Goal: Transaction & Acquisition: Purchase product/service

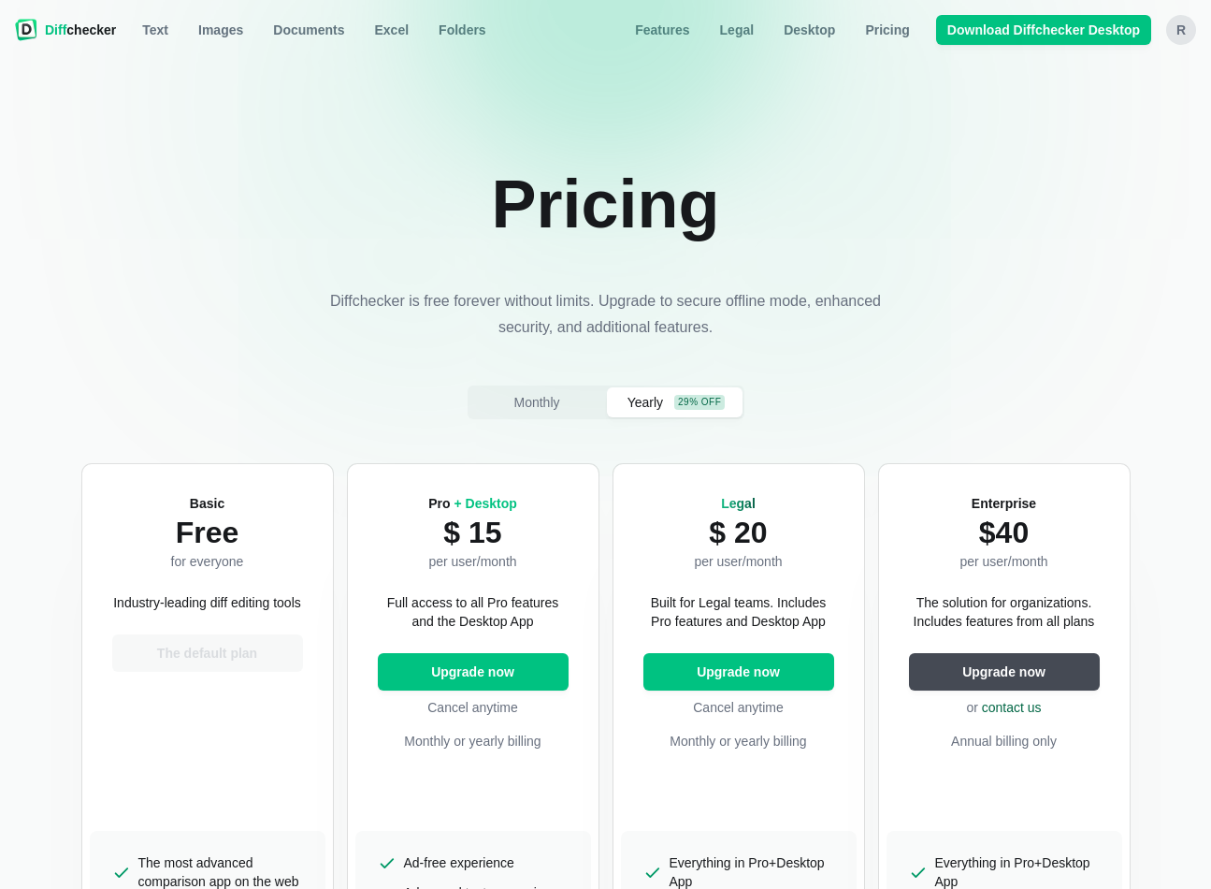
scroll to position [176, 0]
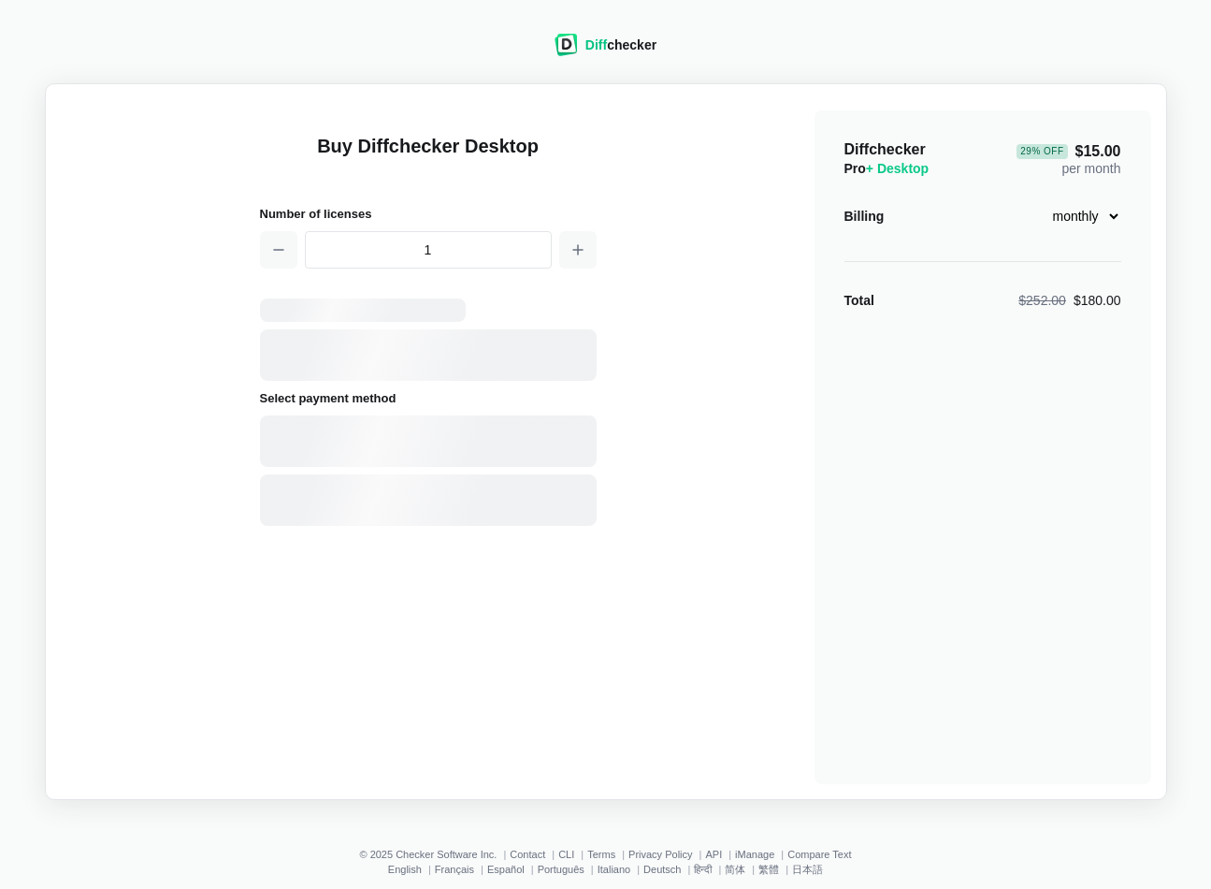
select select "desktop-monthly-21"
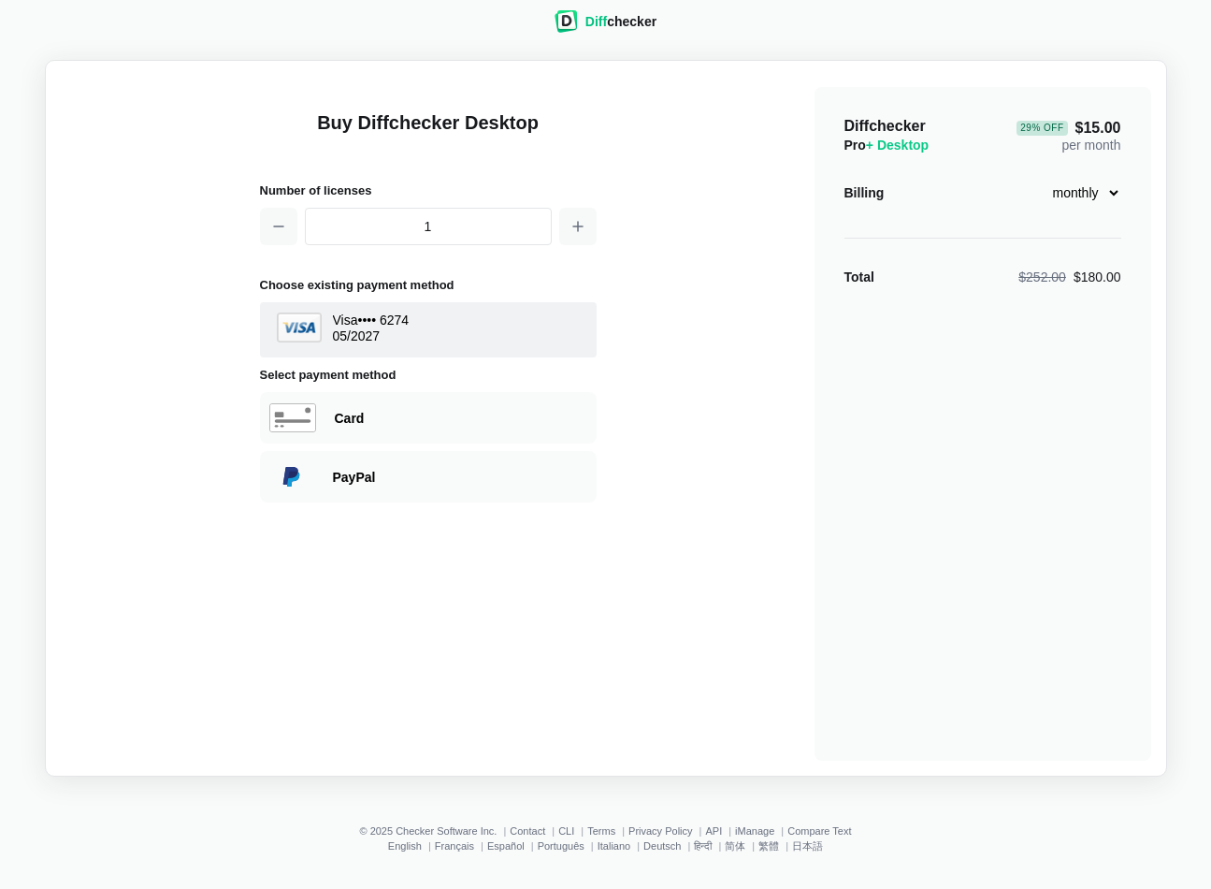
drag, startPoint x: 330, startPoint y: 417, endPoint x: 440, endPoint y: 448, distance: 113.7
click at [330, 417] on div "Card" at bounding box center [428, 417] width 337 height 51
select select "United States"
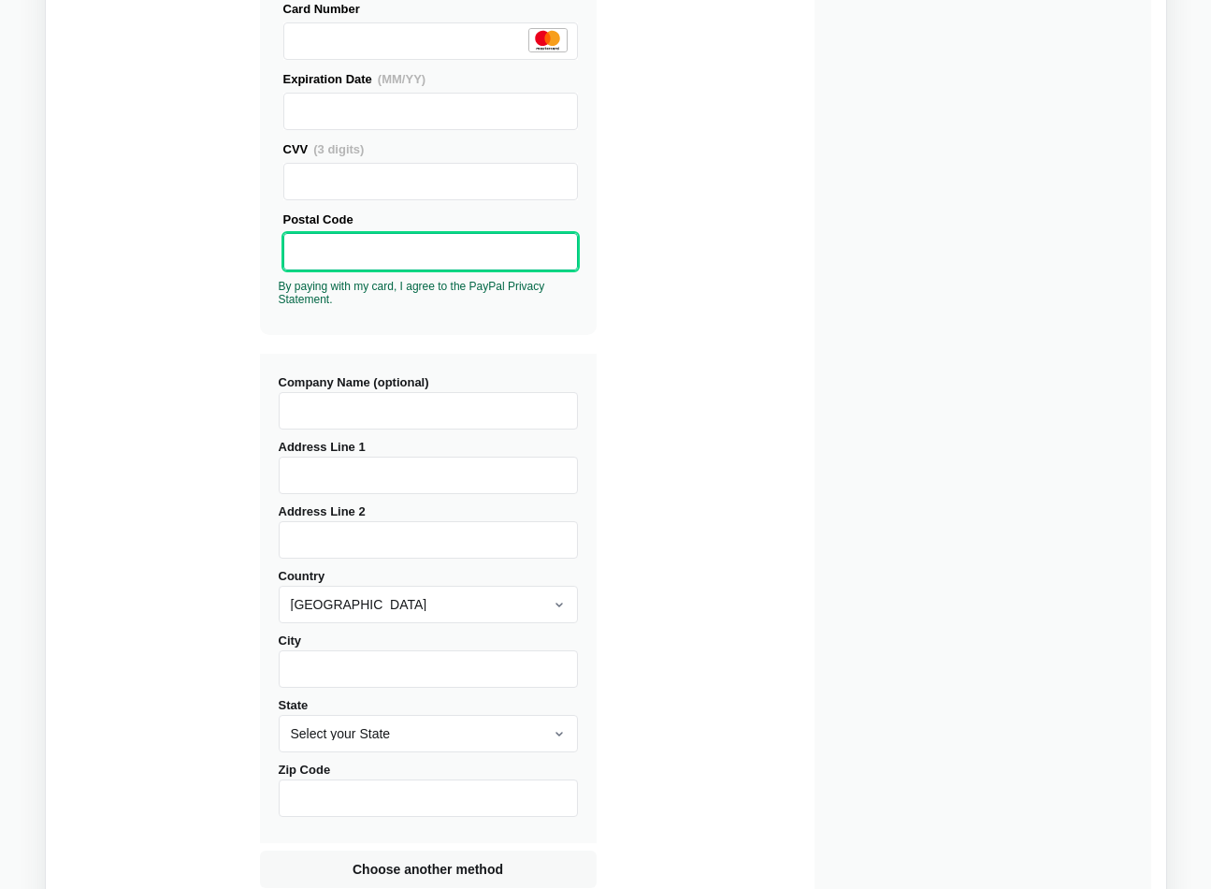
scroll to position [572, 0]
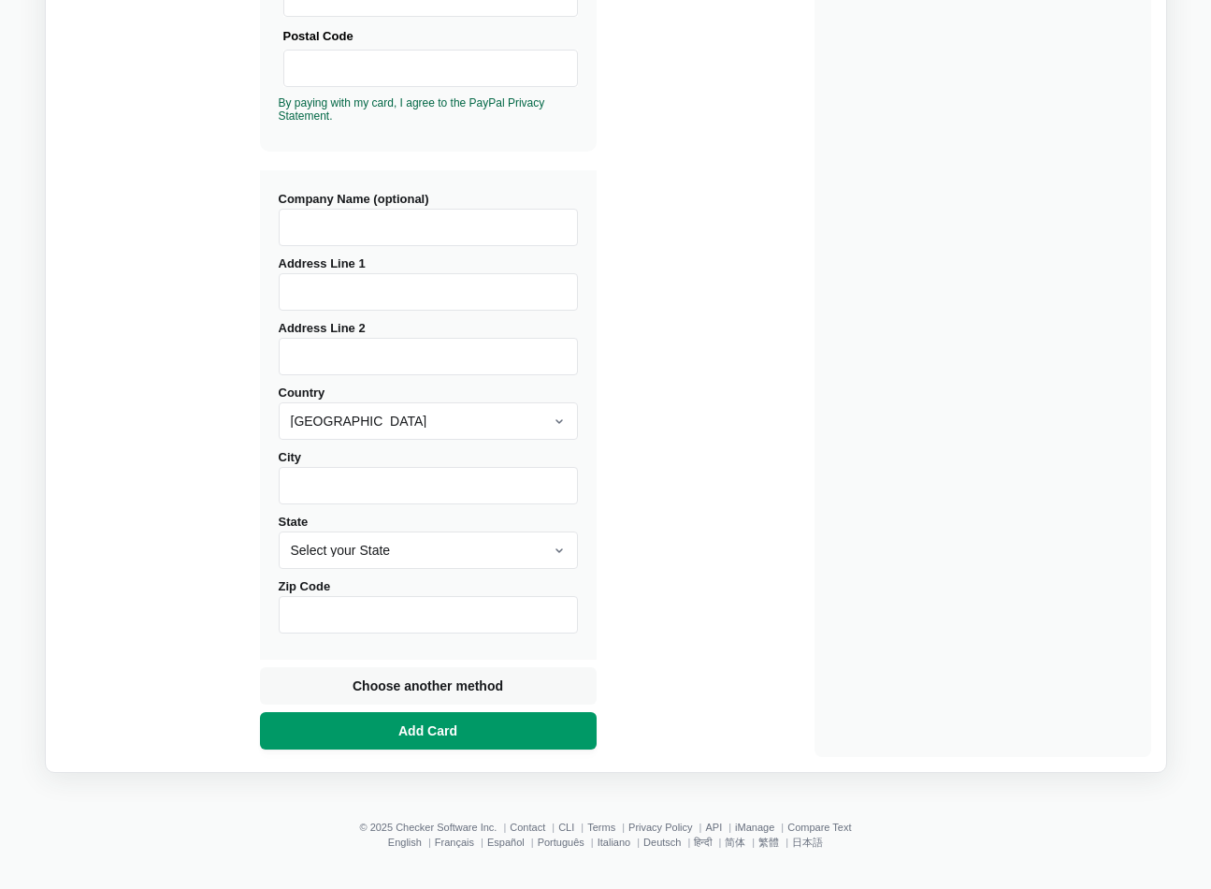
click at [441, 736] on span "Add Card" at bounding box center [428, 730] width 66 height 19
click at [393, 295] on input "Address Line 1" at bounding box center [428, 291] width 299 height 37
type input "112 Hythe Crescent"
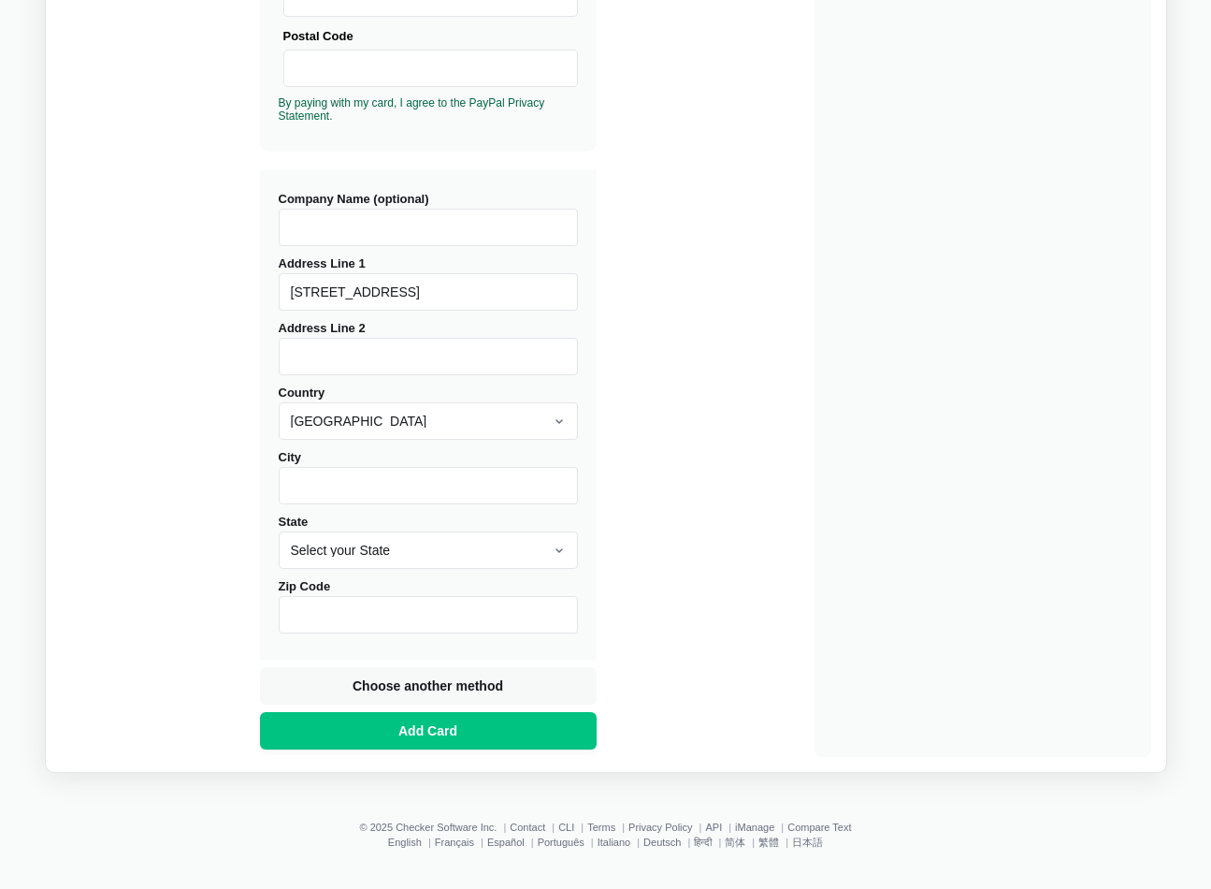
type input "The Bus Captain"
select select "United Kingdom"
type input "Seaford"
type input "BN25 3UG"
type input "East Sussex"
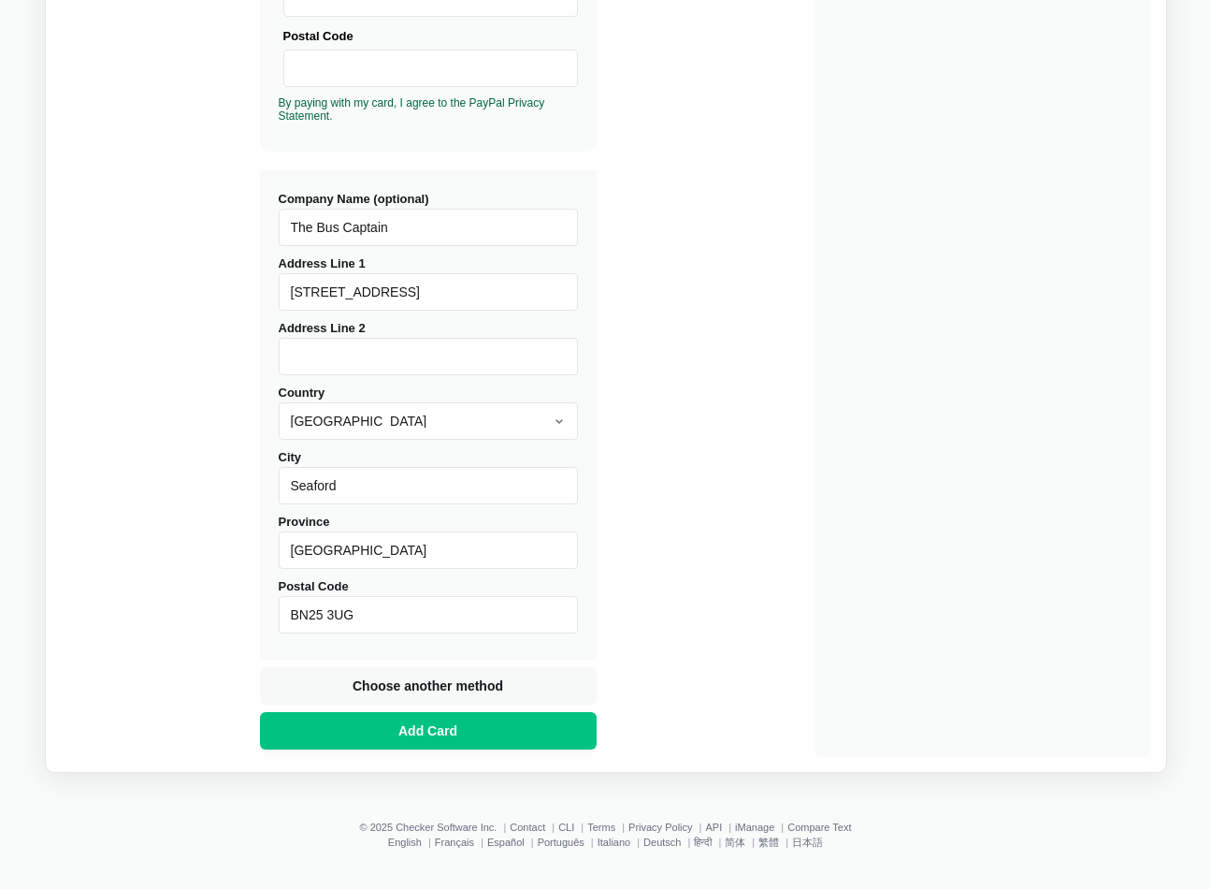
click at [710, 479] on div "Buy Diffchecker Desktop Number of licenses 1 Visa MasterCard Union Pay American…" at bounding box center [606, 142] width 1091 height 1229
drag, startPoint x: 414, startPoint y: 225, endPoint x: 271, endPoint y: 225, distance: 143.1
click at [271, 225] on div "Company Name (optional) The Bus Captain Address Line 1 112 Hythe Crescent Addre…" at bounding box center [428, 414] width 337 height 489
click at [811, 365] on div "Buy Diffchecker Desktop Number of licenses 1 Visa MasterCard Union Pay American…" at bounding box center [606, 142] width 1091 height 1229
click at [490, 724] on button "Add Card" at bounding box center [428, 730] width 337 height 37
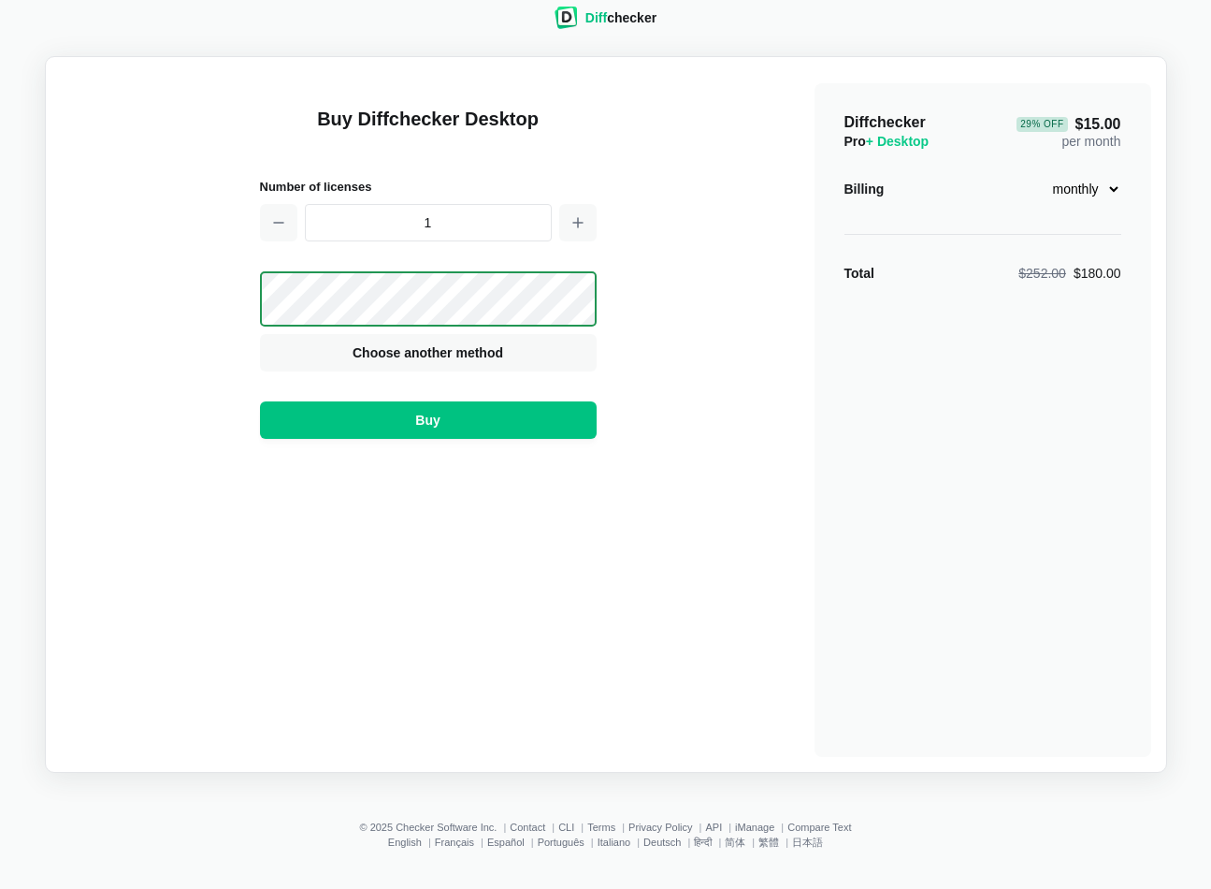
scroll to position [27, 0]
drag, startPoint x: 438, startPoint y: 422, endPoint x: 684, endPoint y: 533, distance: 270.0
click at [438, 422] on span "Buy" at bounding box center [428, 420] width 32 height 19
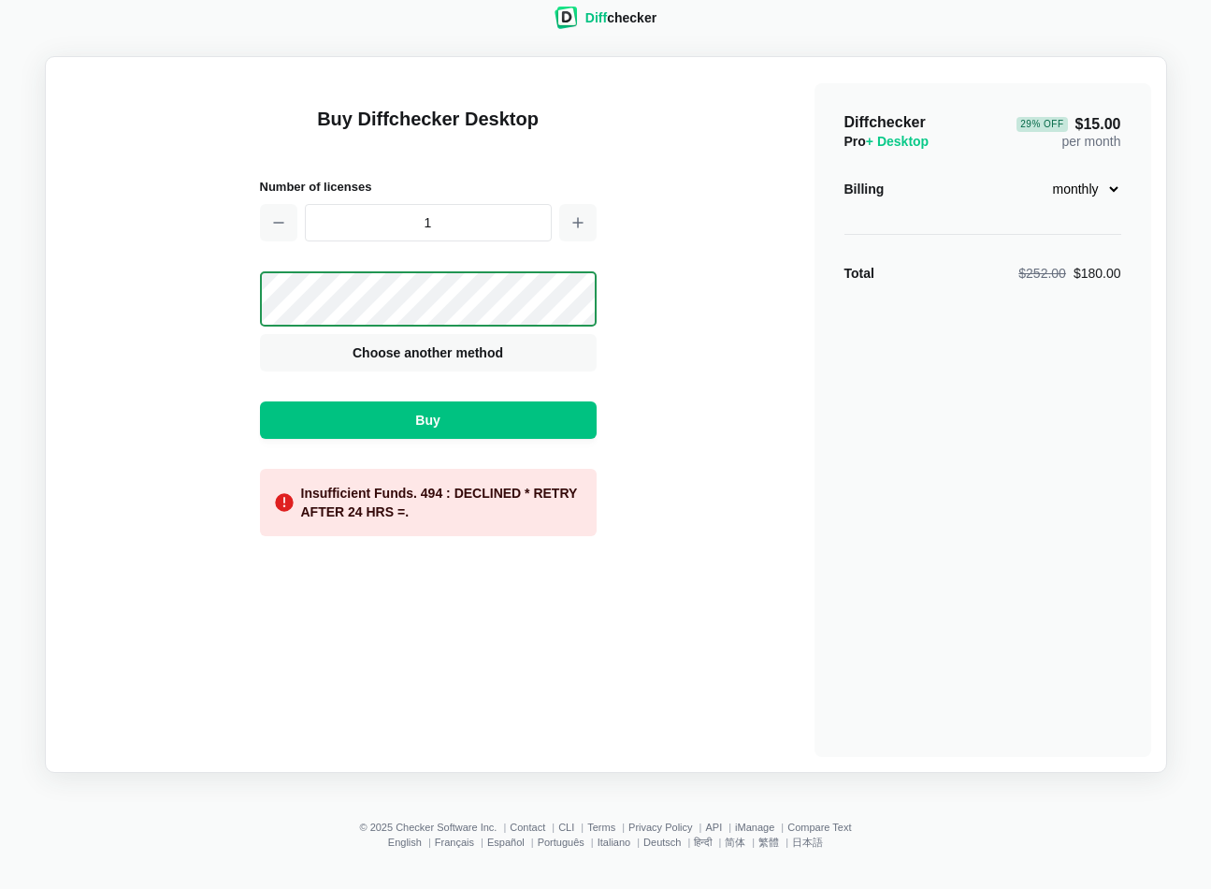
click at [691, 500] on div "Buy Diffchecker Desktop Number of licenses 1 Visa MasterCard Union Pay American…" at bounding box center [606, 414] width 1091 height 685
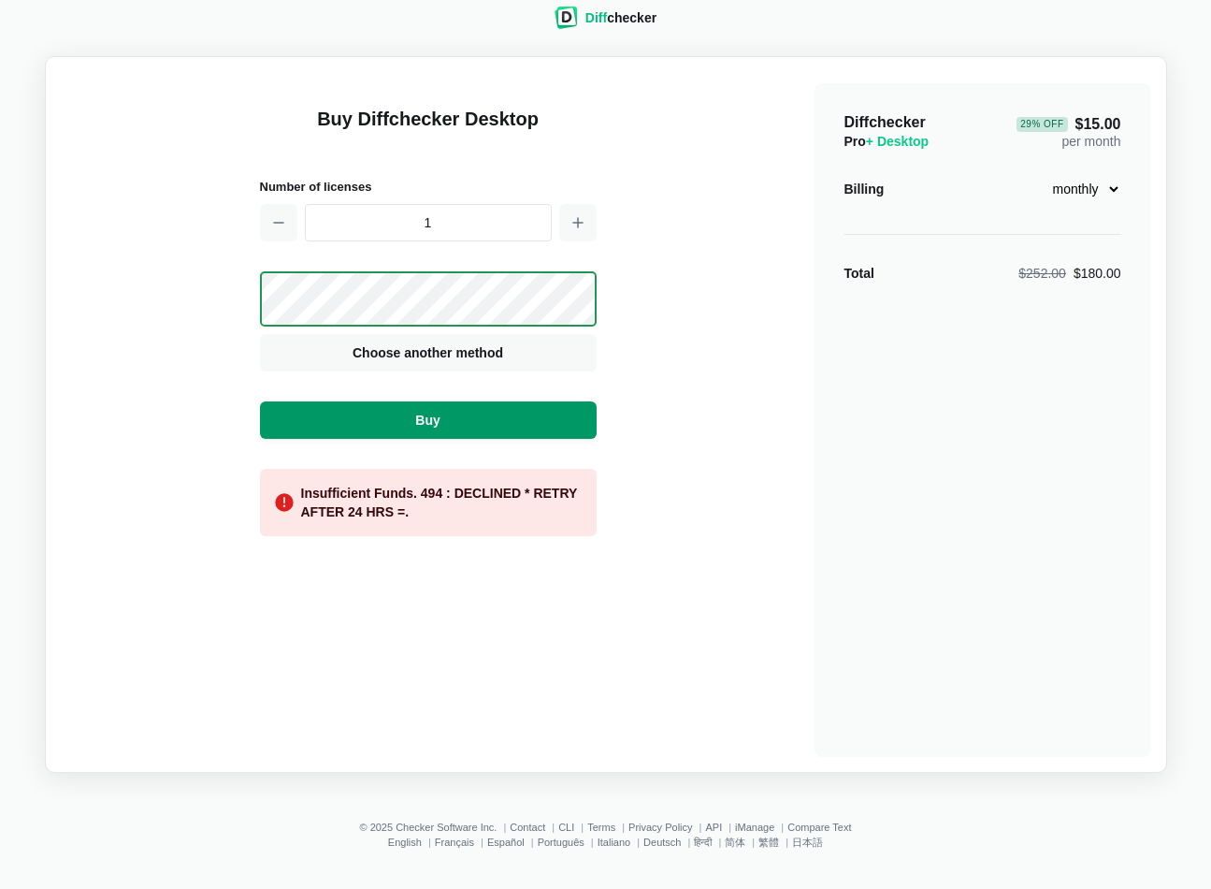
click at [441, 420] on span "Buy" at bounding box center [428, 420] width 32 height 19
